Goal: Contribute content: Add original content to the website for others to see

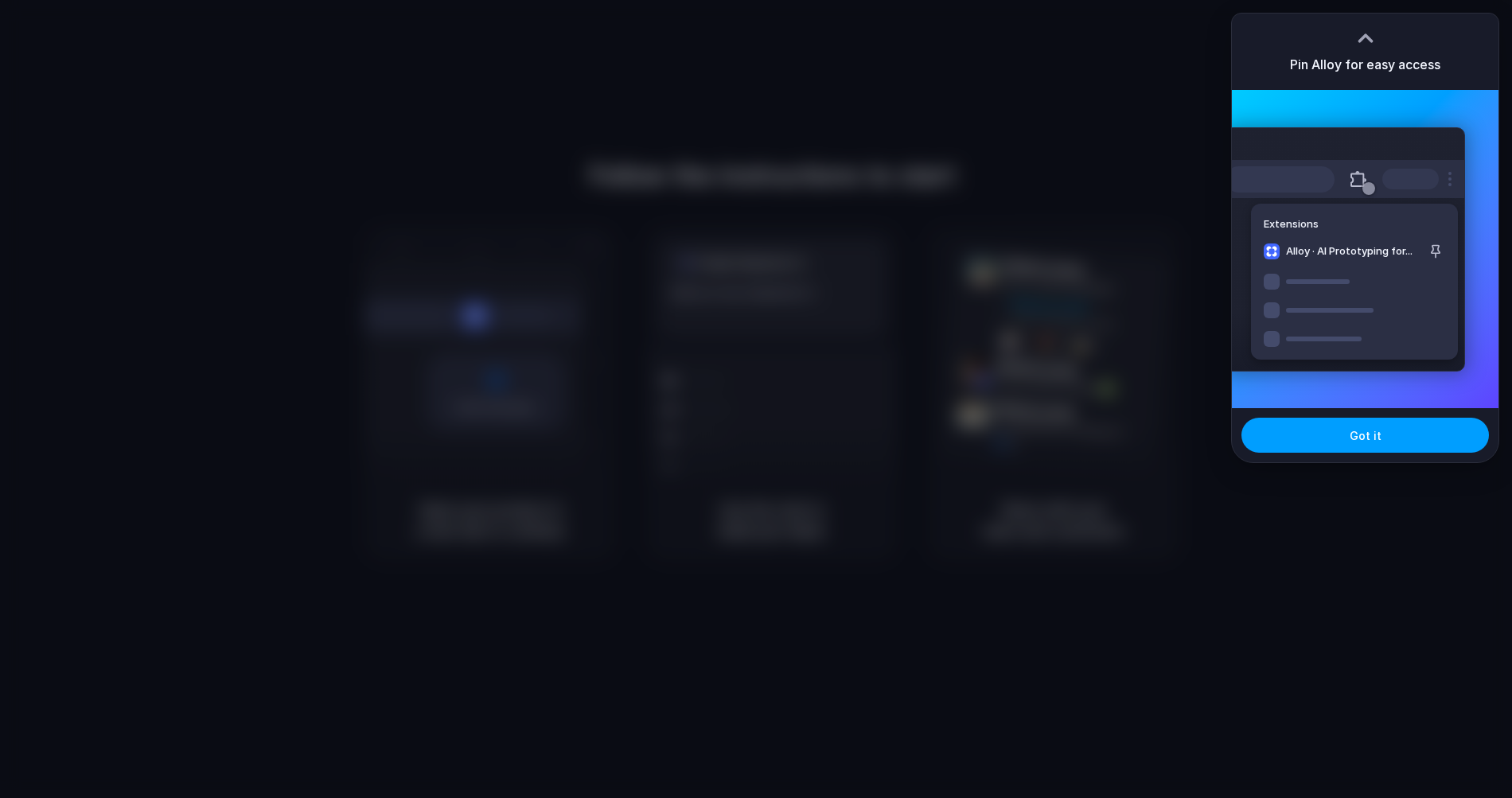
click at [1377, 429] on span "Got it" at bounding box center [1364, 435] width 32 height 17
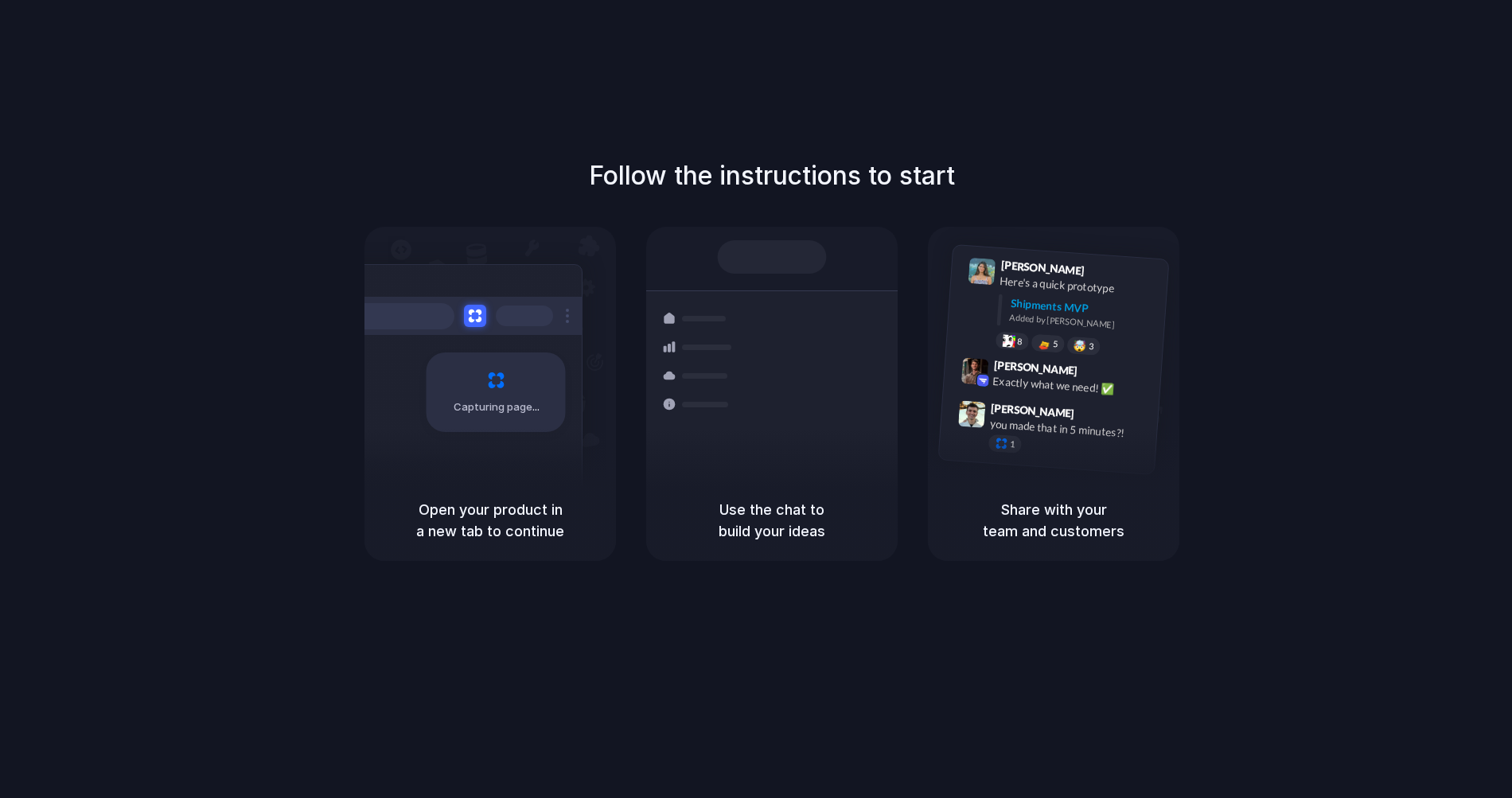
click at [1396, 114] on div "Follow the instructions to start Capturing page Open your product in a new tab …" at bounding box center [772, 415] width 1544 height 830
click at [553, 122] on div "Follow the instructions to start Capturing page Open your product in a new tab …" at bounding box center [772, 415] width 1544 height 830
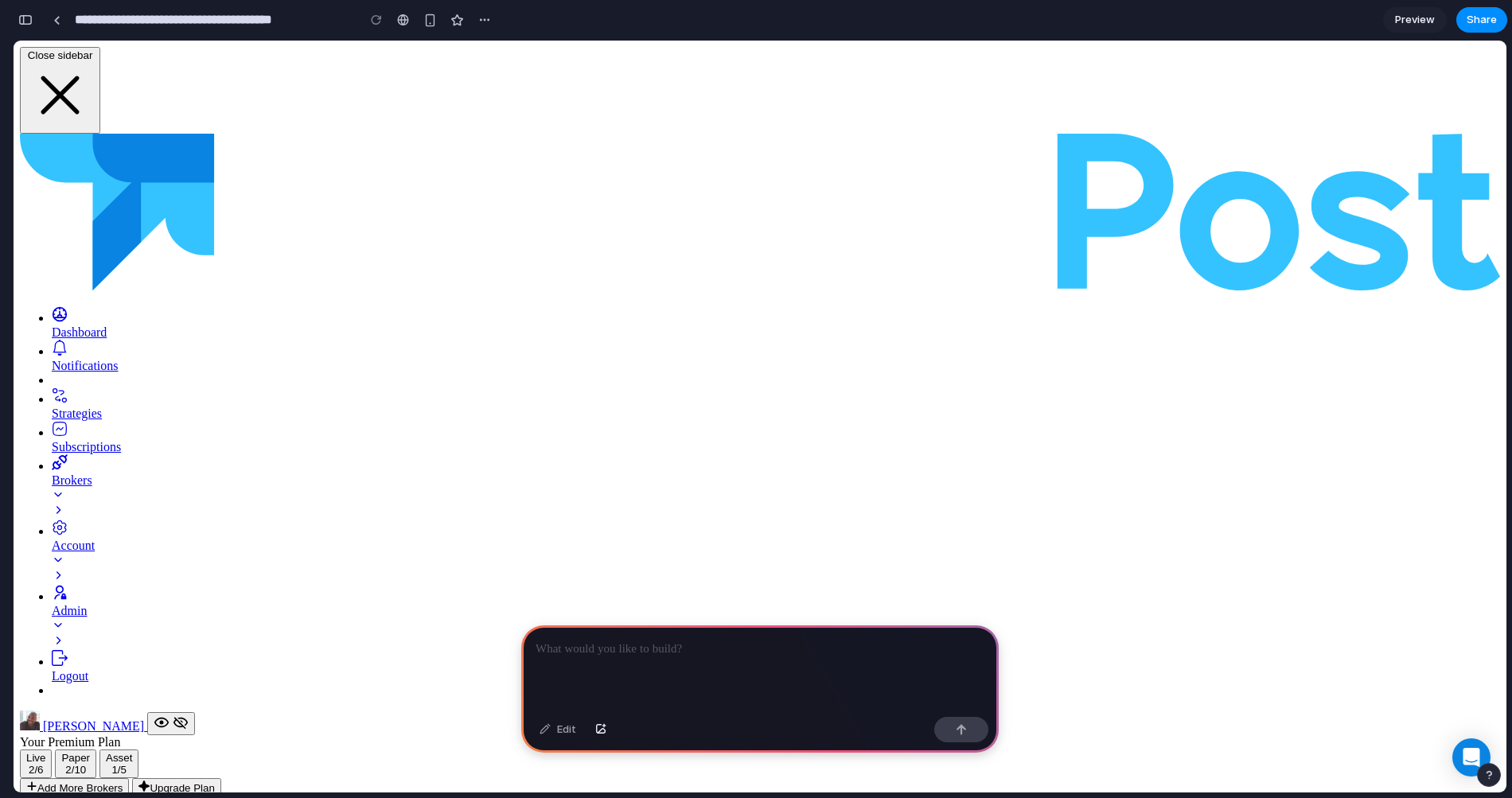
click at [650, 651] on p at bounding box center [760, 650] width 449 height 19
click at [431, 20] on div "button" at bounding box center [430, 20] width 14 height 14
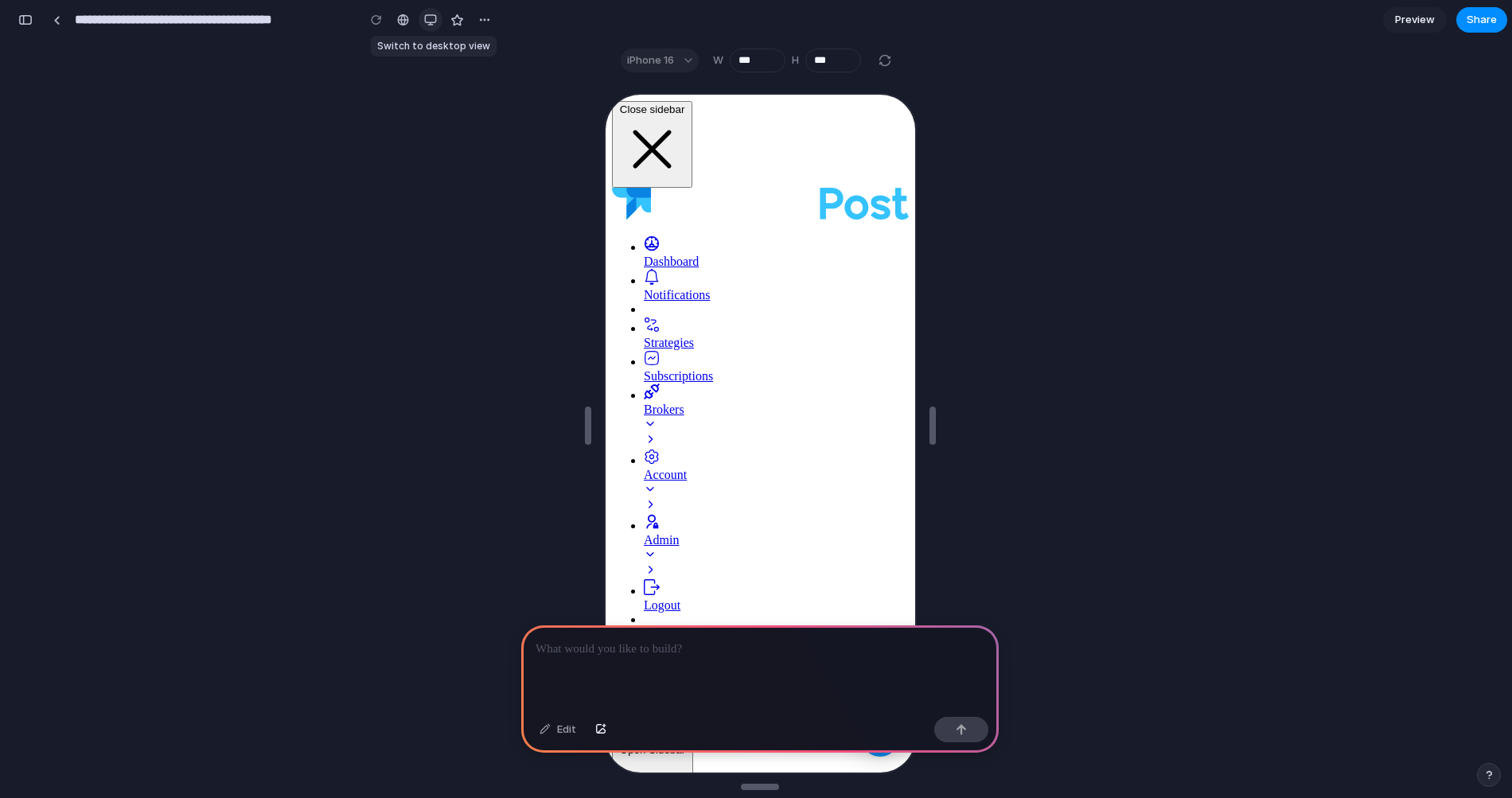
click at [431, 20] on div "button" at bounding box center [430, 20] width 13 height 13
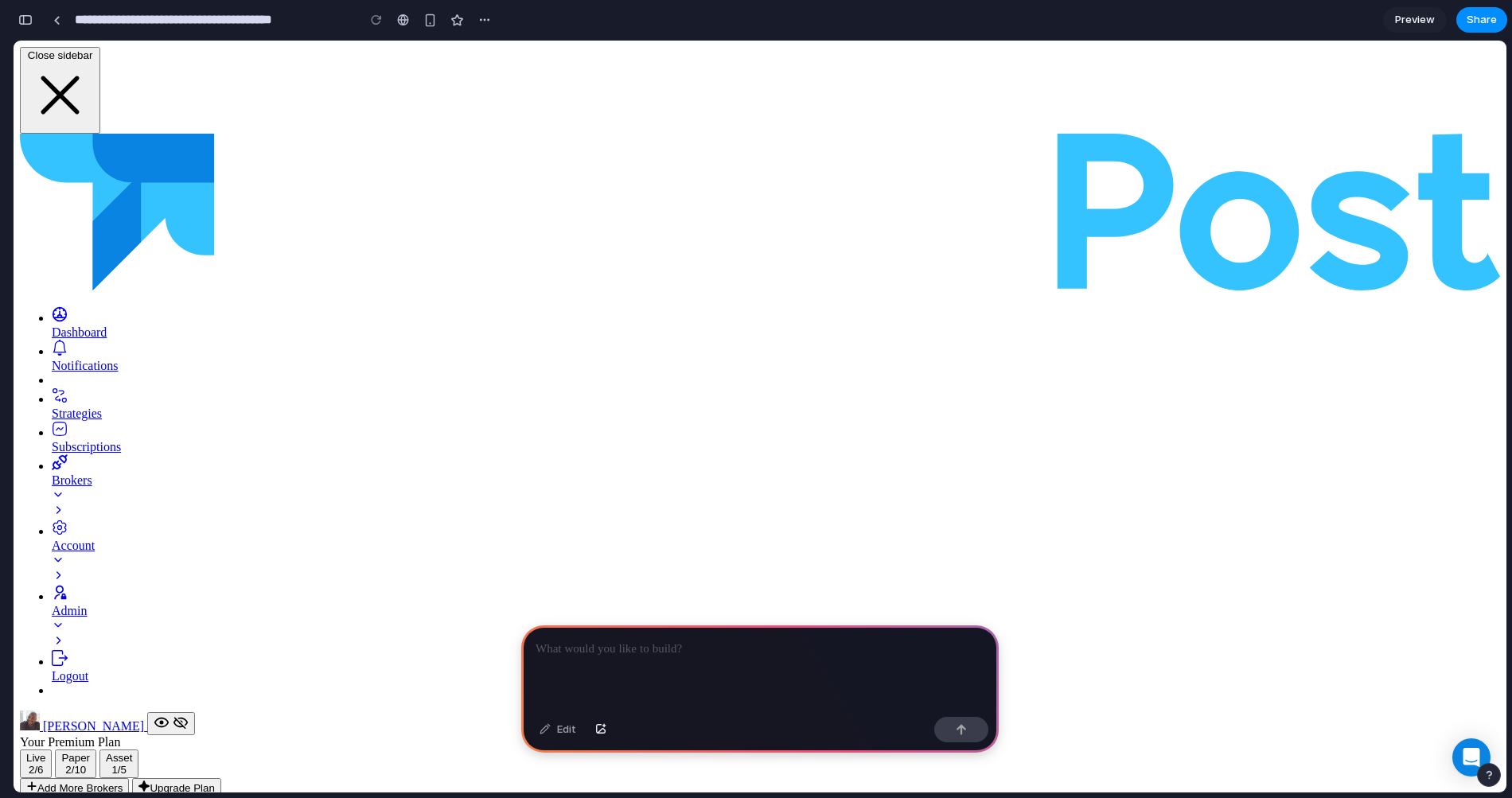
click at [131, 359] on div "Notifications" at bounding box center [776, 367] width 1448 height 15
click at [633, 657] on div at bounding box center [760, 667] width 478 height 85
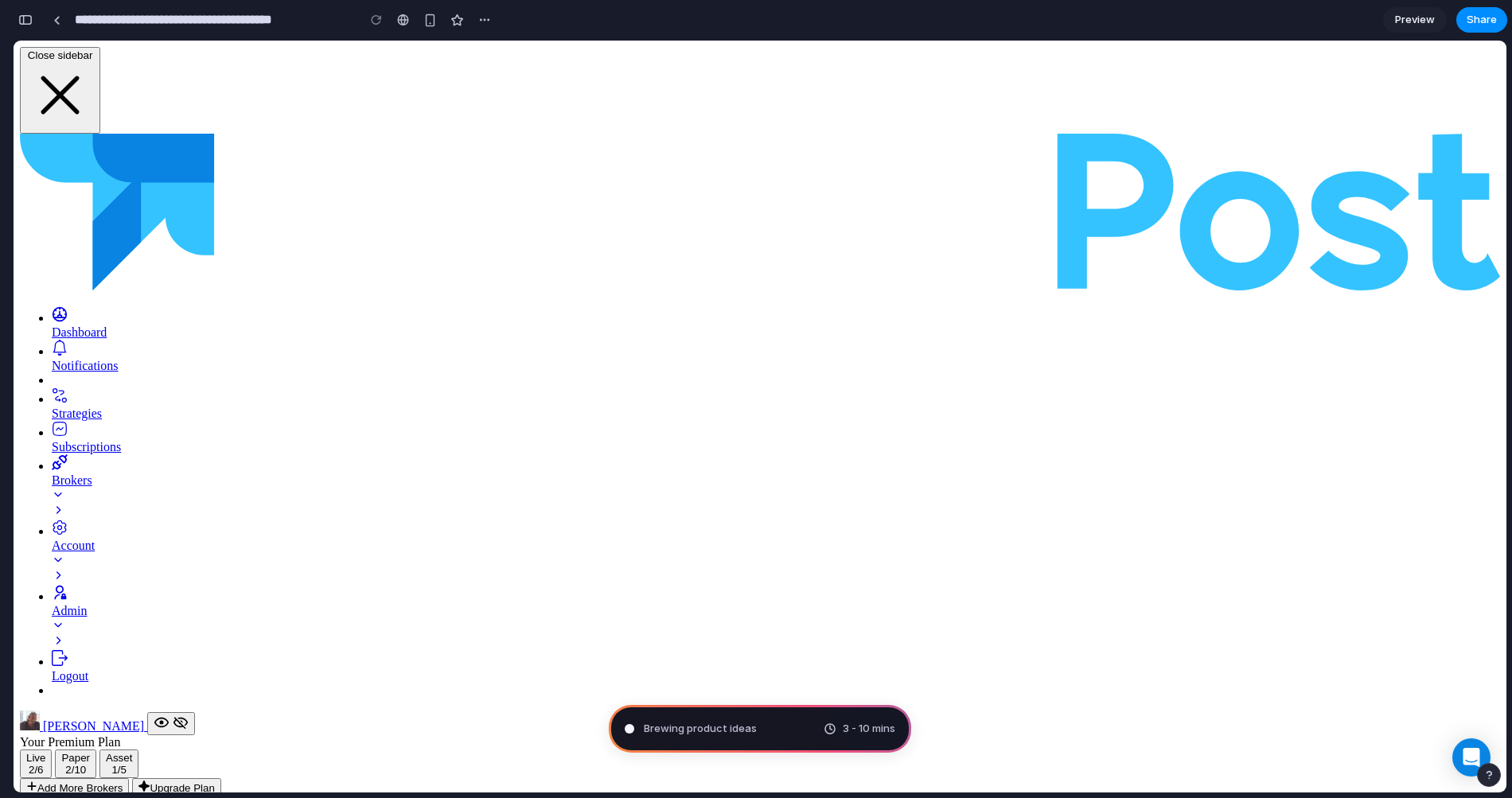
type input "**********"
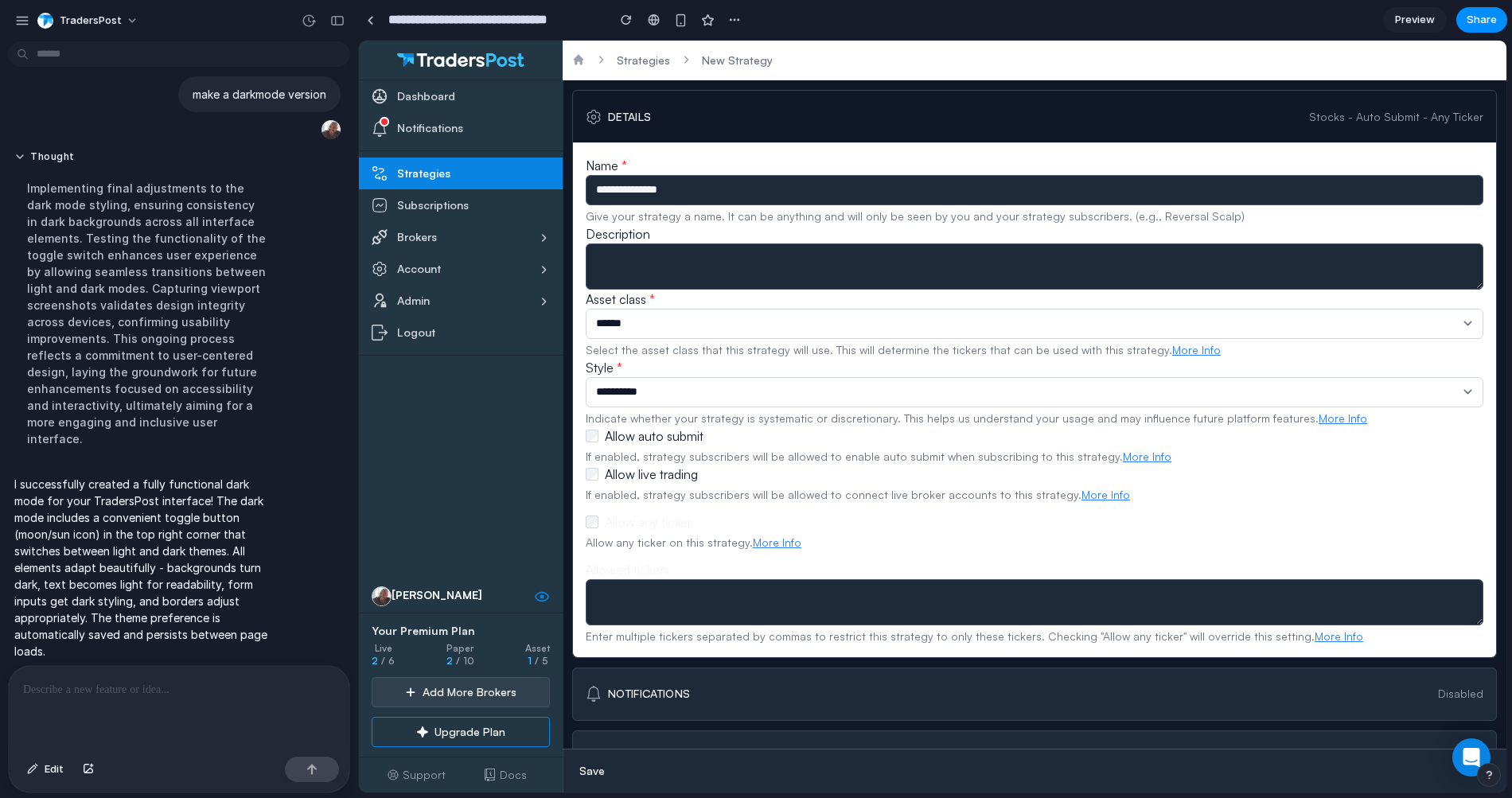
drag, startPoint x: 242, startPoint y: 13, endPoint x: 161, endPoint y: 19, distance: 81.2
click at [242, 12] on div "TradersPost" at bounding box center [179, 19] width 358 height 38
